Goal: Navigation & Orientation: Find specific page/section

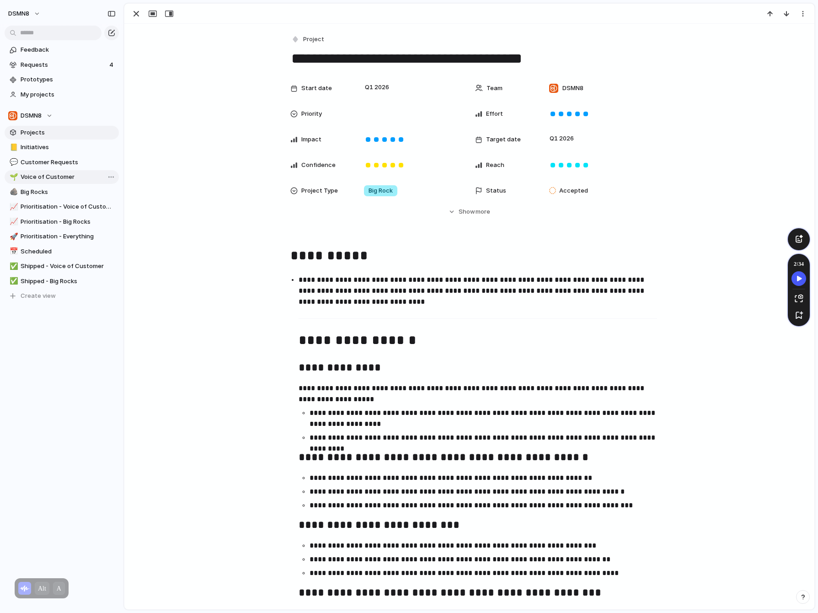
click at [41, 134] on span "Projects" at bounding box center [68, 132] width 95 height 9
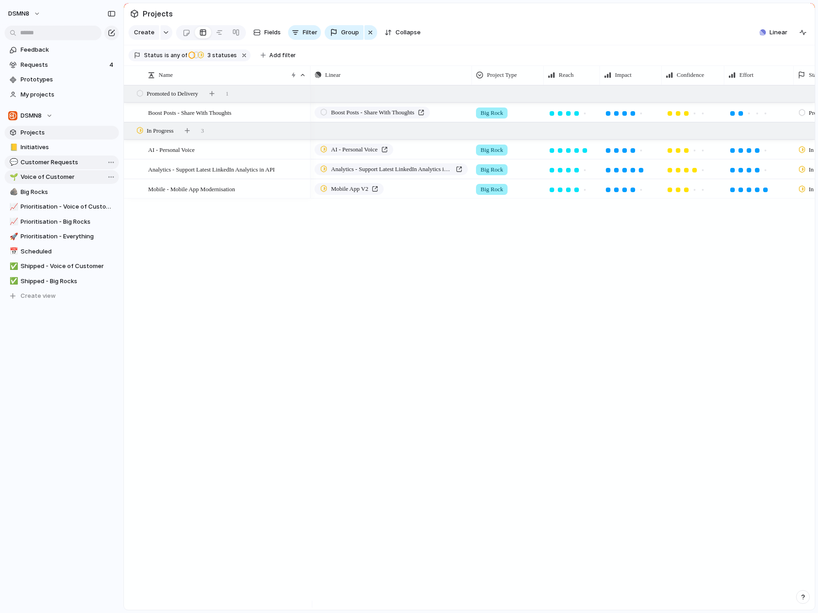
click at [47, 163] on span "Customer Requests" at bounding box center [68, 162] width 95 height 9
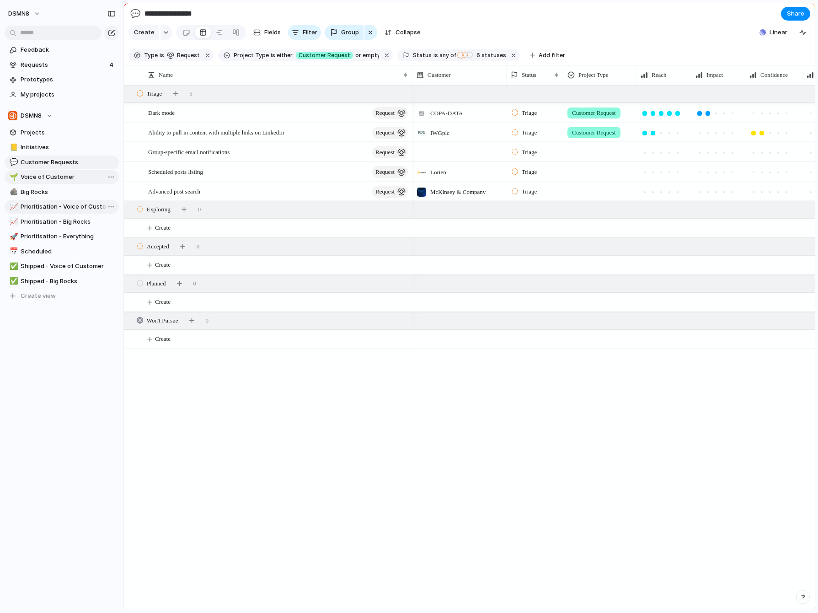
click at [62, 209] on span "Prioritisation - Voice of Customer" at bounding box center [68, 206] width 95 height 9
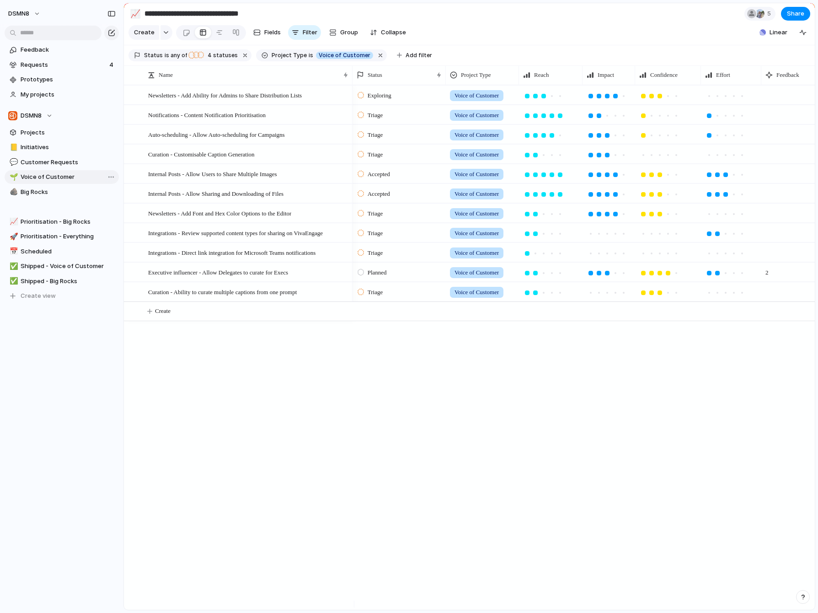
drag, startPoint x: 62, startPoint y: 209, endPoint x: 362, endPoint y: 260, distance: 304.4
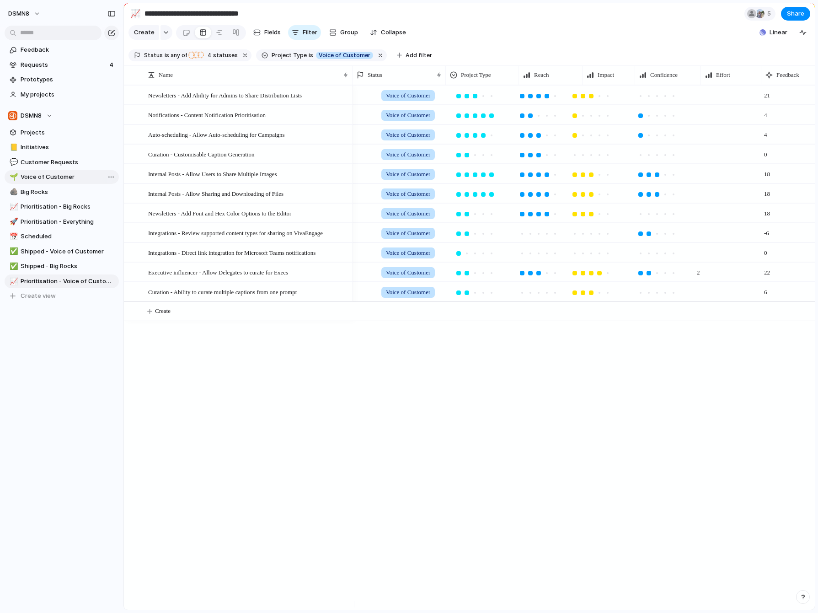
scroll to position [0, 69]
click at [43, 194] on span "Big Rocks" at bounding box center [68, 192] width 95 height 9
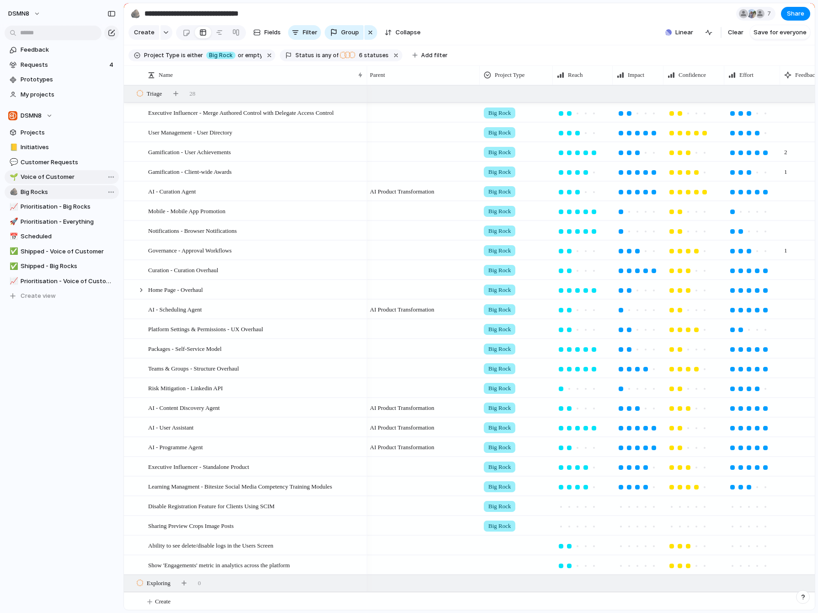
type input "*********"
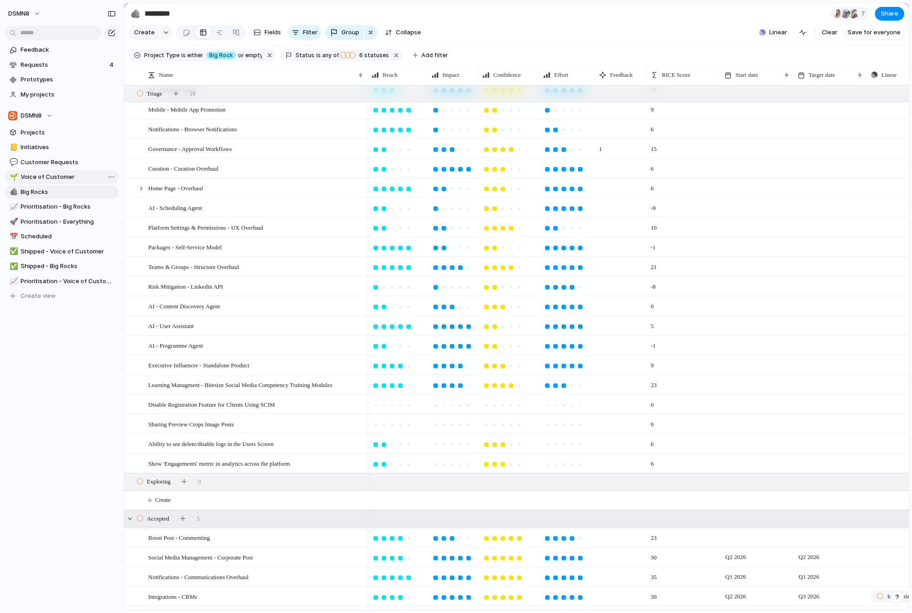
scroll to position [102, 0]
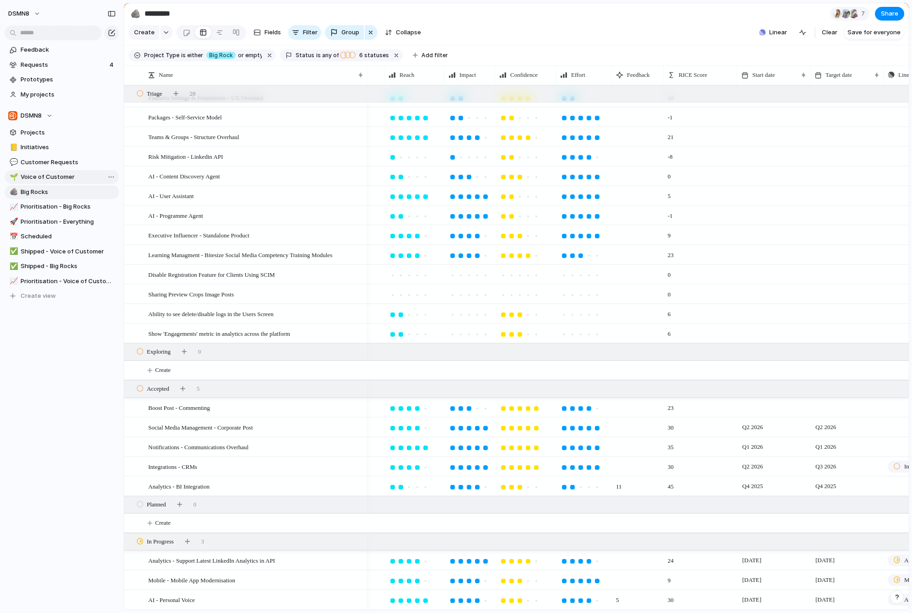
click at [557, 32] on section "Create Fields Filter Group Zoom Collapse Linear Clear Save for everyone" at bounding box center [516, 34] width 785 height 22
